Goal: Task Accomplishment & Management: Complete application form

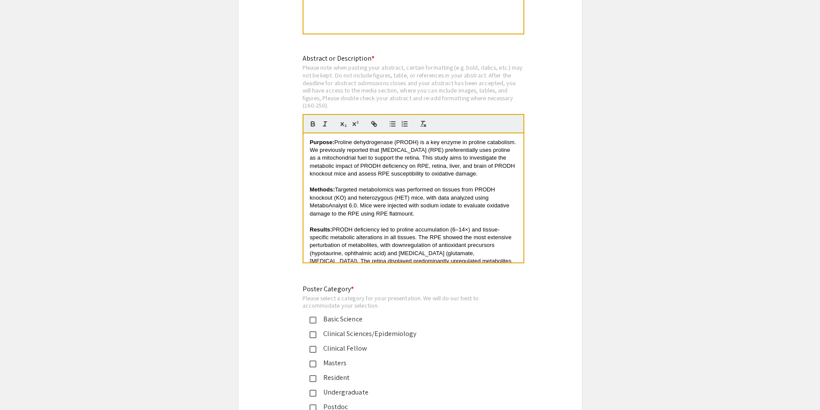
scroll to position [4121, 0]
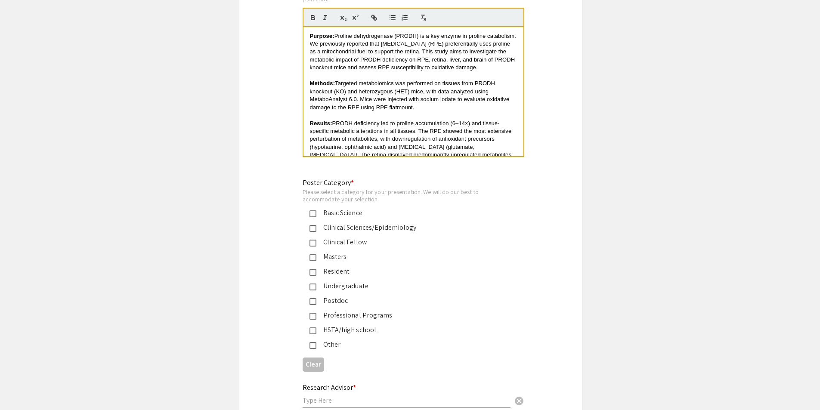
click at [316, 328] on mat-pseudo-checkbox at bounding box center [312, 331] width 7 height 7
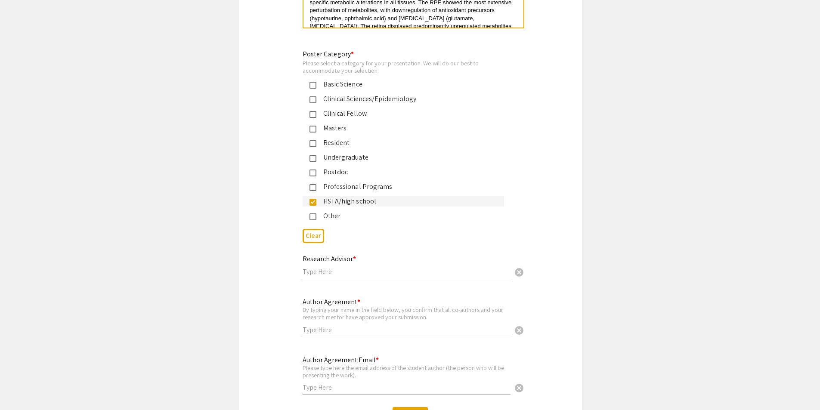
scroll to position [4251, 0]
click at [335, 267] on input "text" at bounding box center [407, 271] width 208 height 9
type input "Jianhai Du"
click at [346, 325] on input "text" at bounding box center [407, 329] width 208 height 9
type input "[PERSON_NAME]"
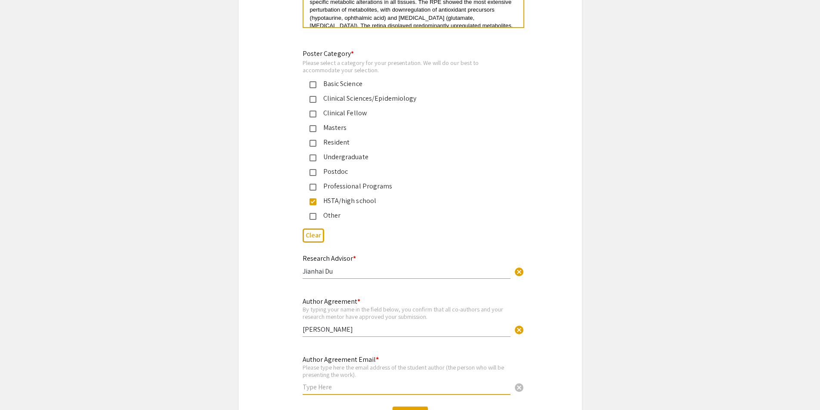
click at [349, 383] on input "text" at bounding box center [407, 387] width 208 height 9
type input "[EMAIL_ADDRESS][DOMAIN_NAME]"
click at [552, 315] on div "Author Agreement * By typing your name in the field below, you confirm that all…" at bounding box center [409, 321] width 343 height 51
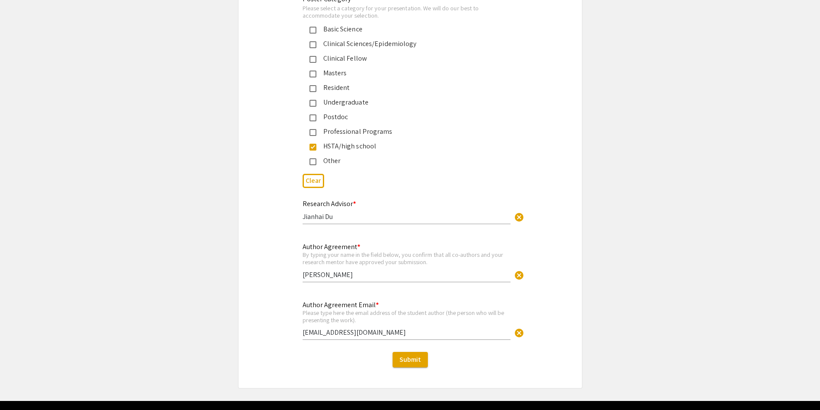
scroll to position [4320, 0]
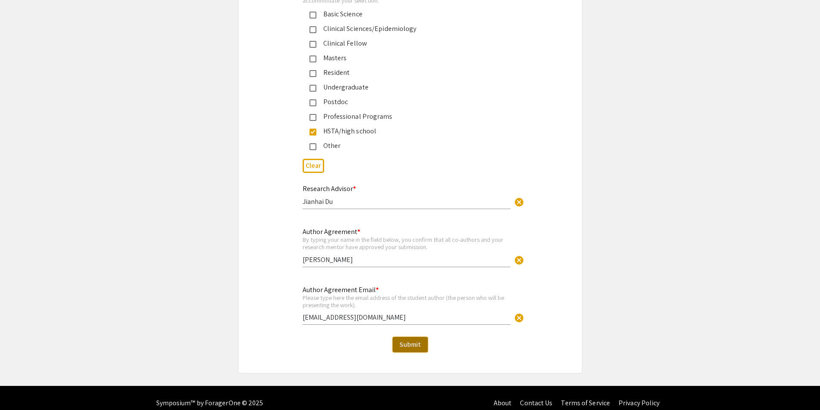
click at [413, 340] on span "Submit" at bounding box center [410, 344] width 22 height 9
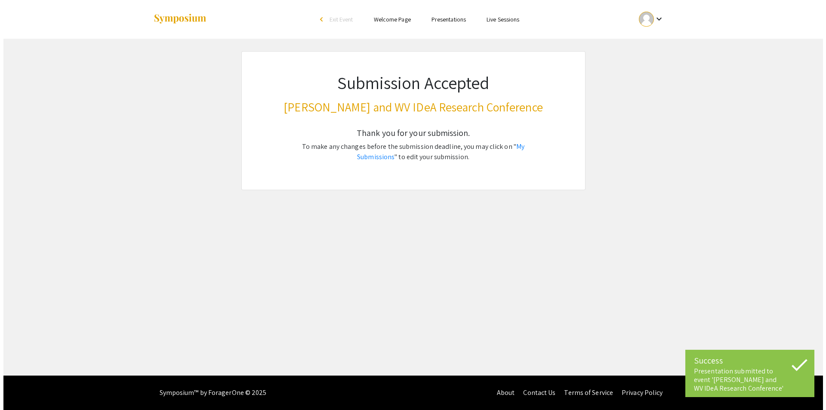
scroll to position [0, 0]
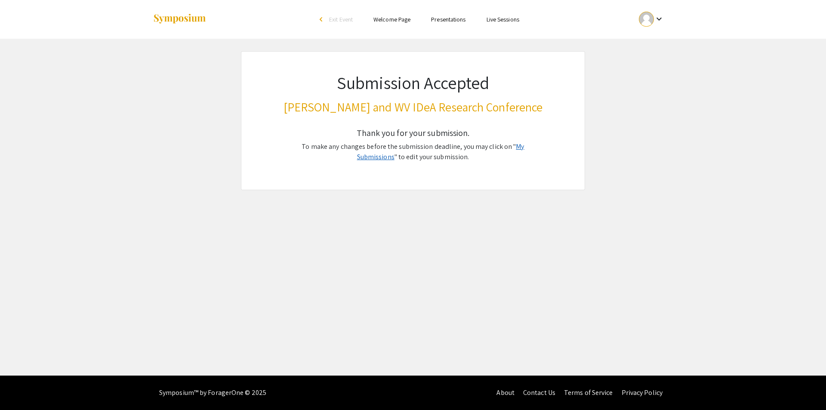
click at [525, 145] on link "My Submissions" at bounding box center [440, 151] width 167 height 19
